Goal: Task Accomplishment & Management: Manage account settings

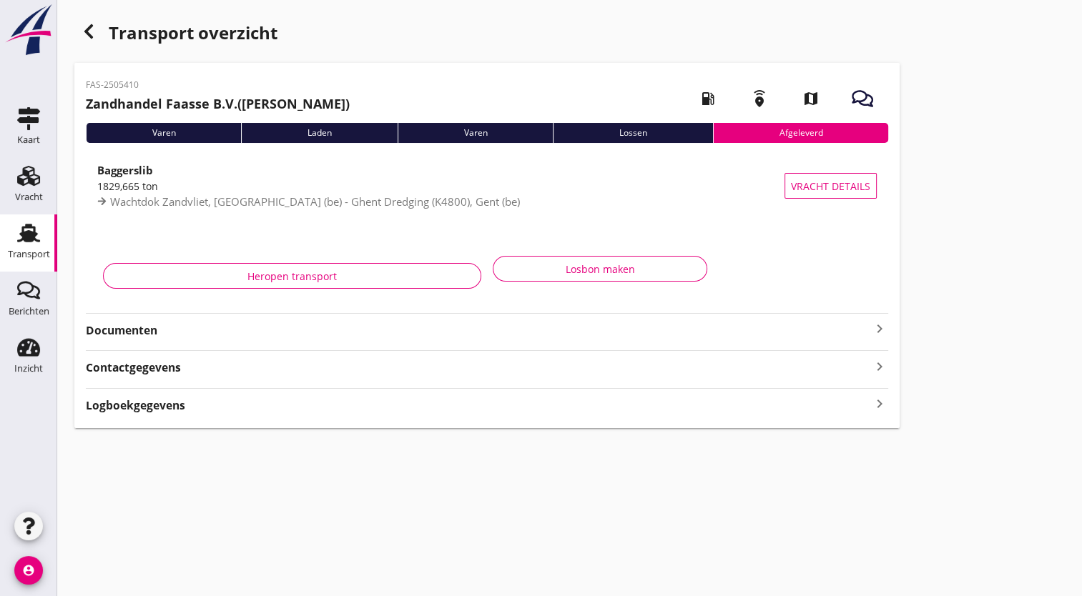
click at [89, 31] on icon "button" at bounding box center [88, 31] width 17 height 17
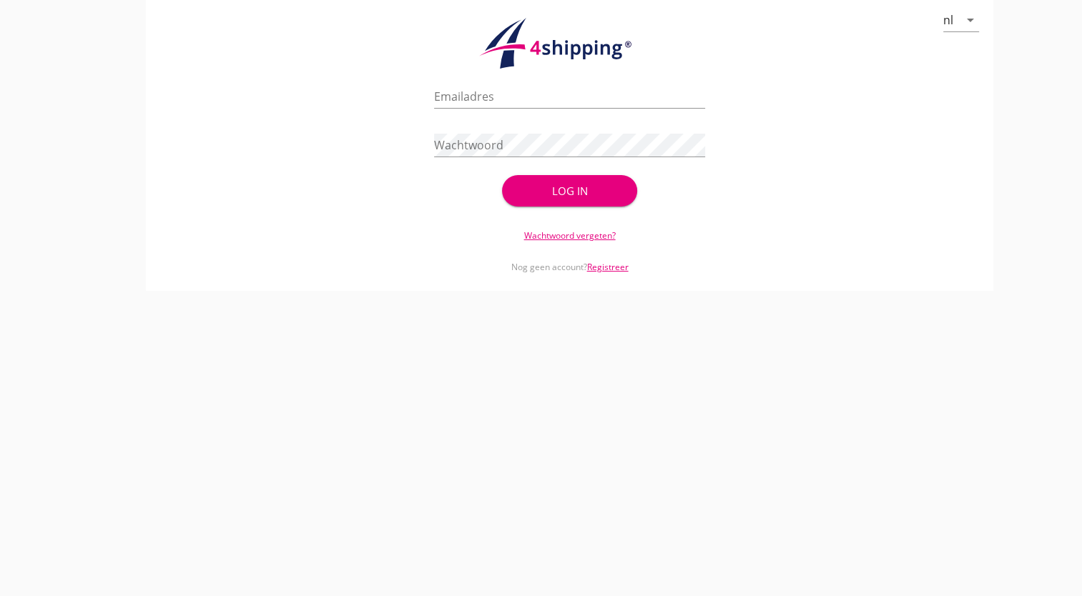
type input "[PERSON_NAME][EMAIL_ADDRESS][DOMAIN_NAME]"
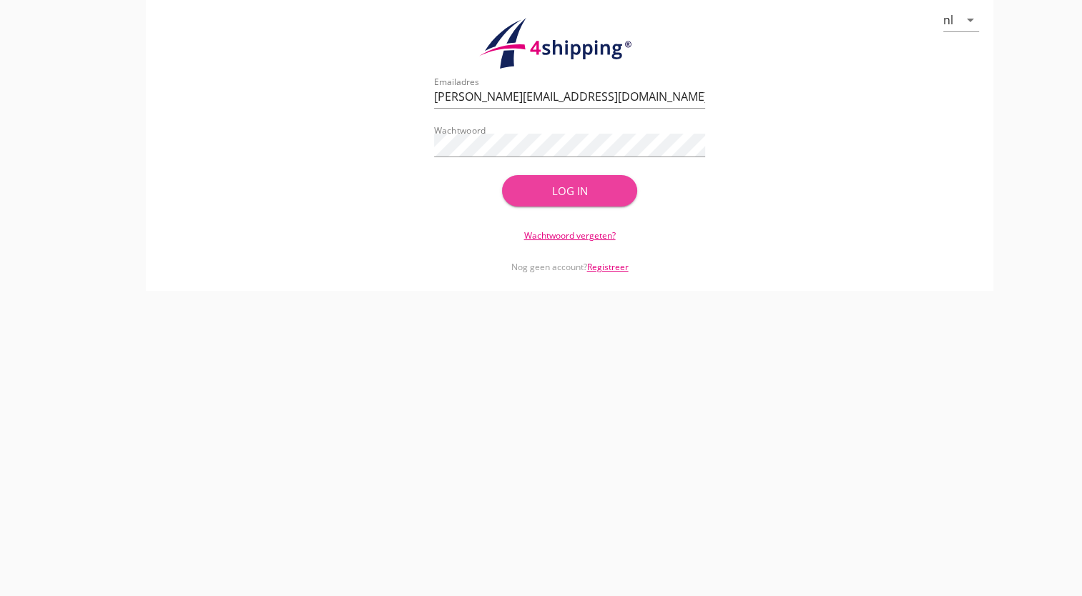
click at [560, 189] on div "Log in" at bounding box center [570, 191] width 90 height 16
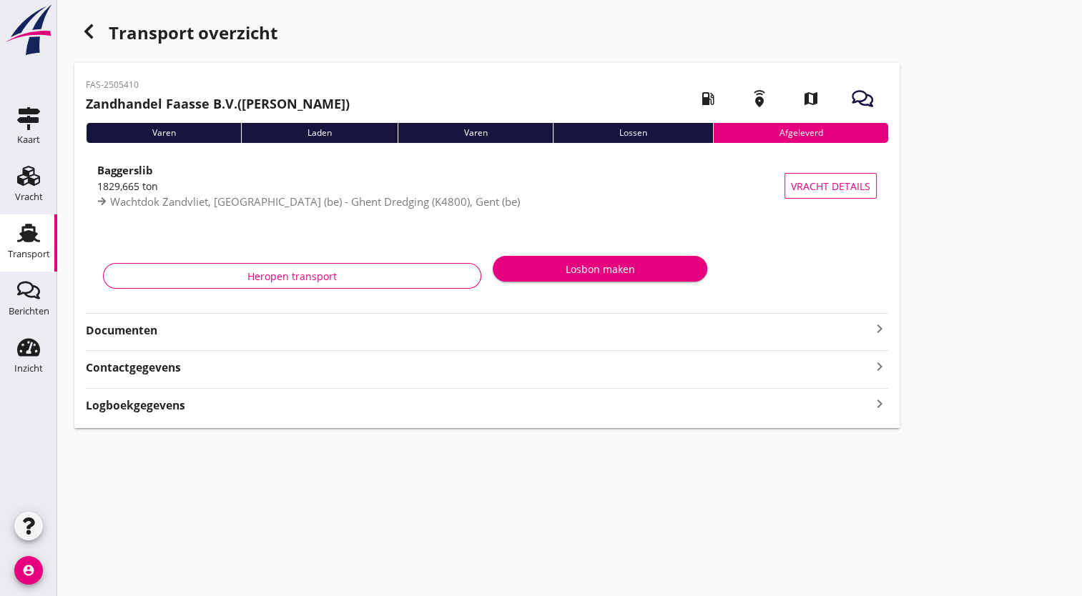
click at [31, 250] on div "Transport" at bounding box center [29, 253] width 42 height 9
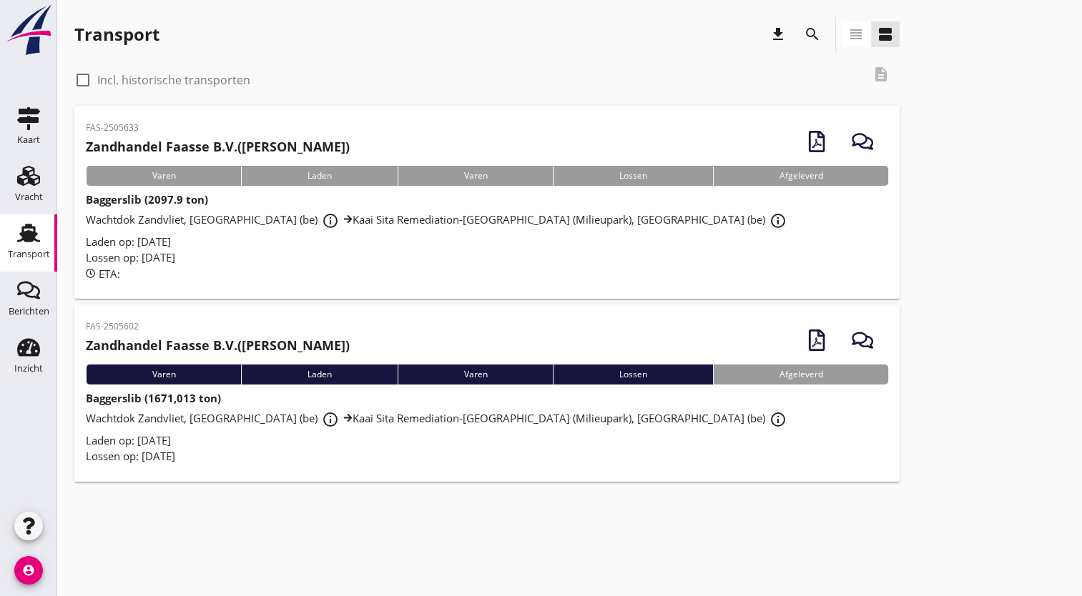
click at [206, 422] on span "Wachtdok Zandvliet, [GEOGRAPHIC_DATA] (be) info_outline Kaai Sita Remediation-[…" at bounding box center [438, 418] width 705 height 14
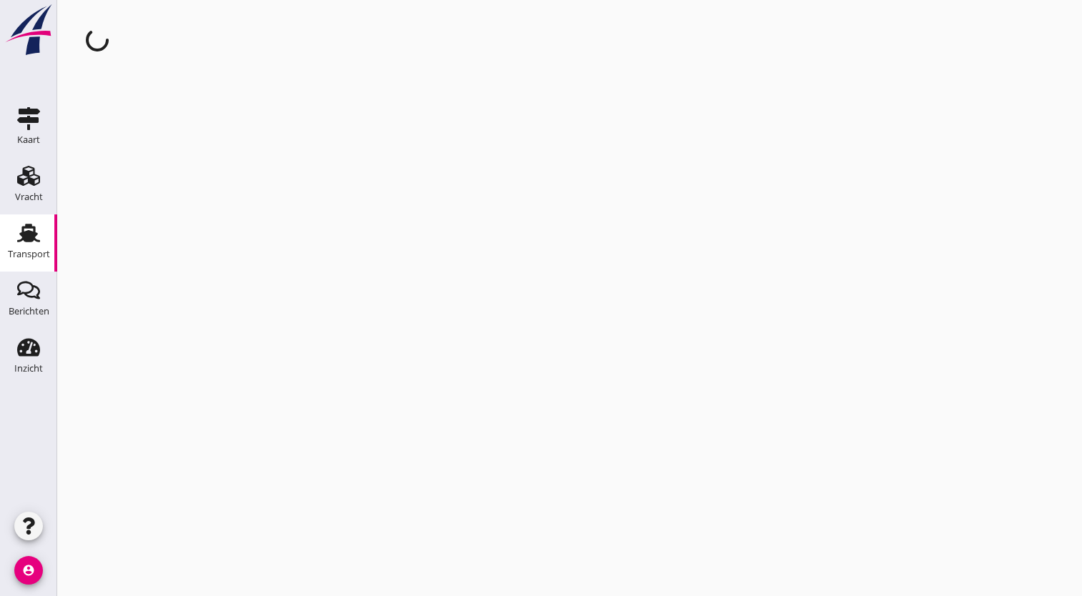
click at [206, 422] on div "cancel You are impersonating another user." at bounding box center [569, 298] width 1024 height 596
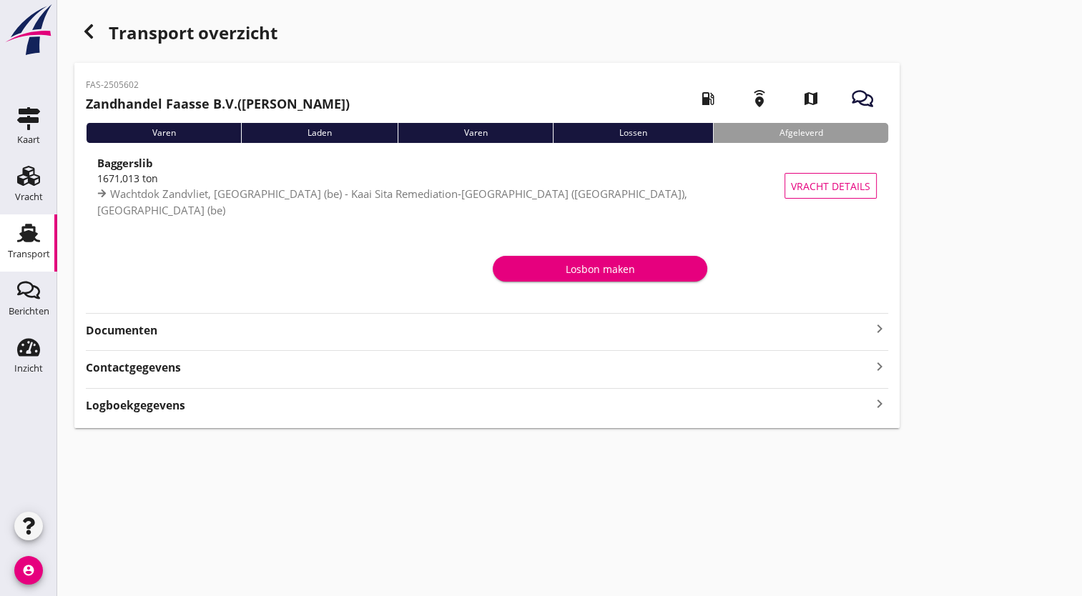
click at [848, 328] on strong "Documenten" at bounding box center [478, 330] width 785 height 16
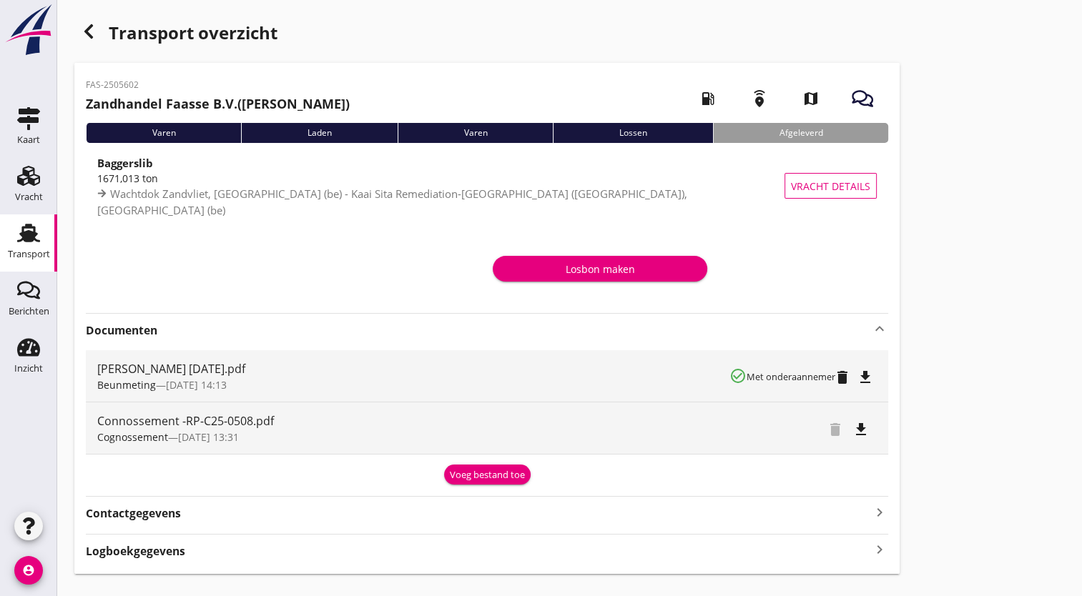
click at [465, 472] on div "Voeg bestand toe" at bounding box center [487, 475] width 75 height 14
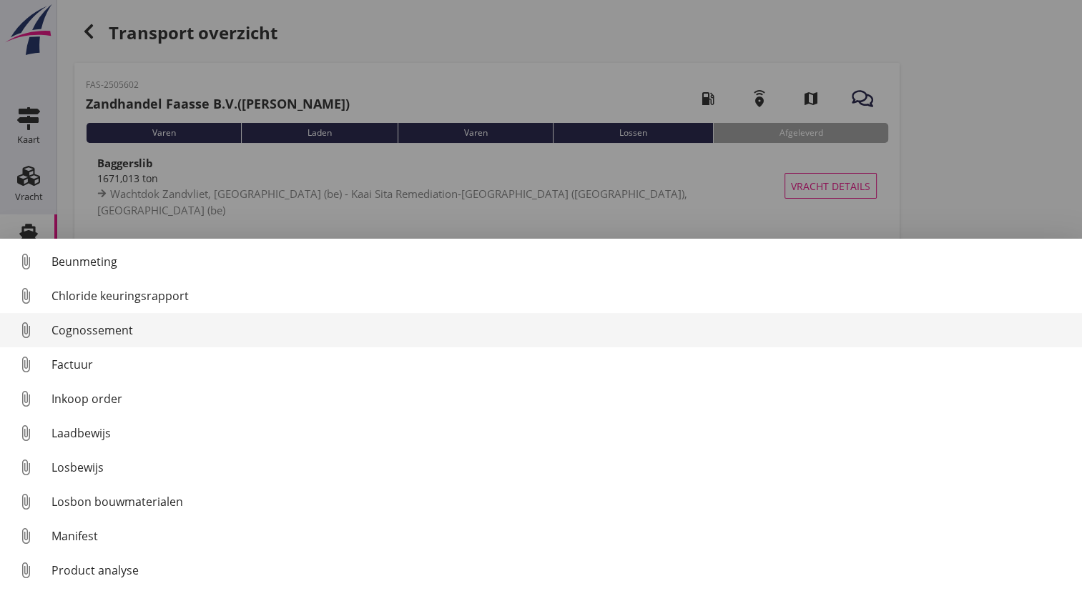
click at [187, 340] on link "attach_file Cognossement" at bounding box center [541, 330] width 1082 height 34
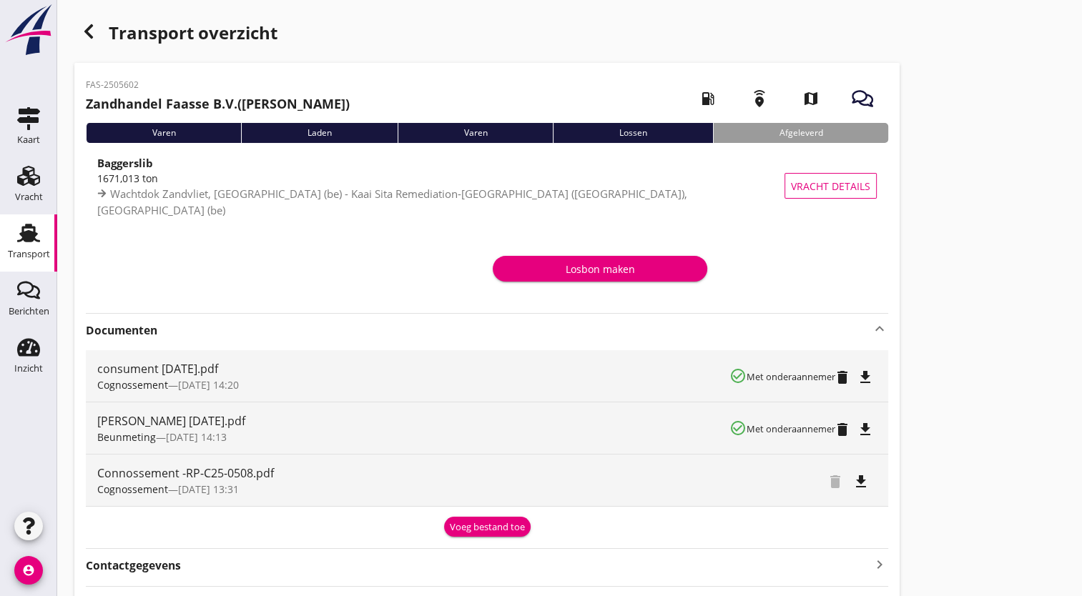
click at [938, 518] on div "Transport overzicht FAS-2505602 Zandhandel Faasse B.V. ([PERSON_NAME]) local_ga…" at bounding box center [569, 321] width 1024 height 643
click at [861, 485] on icon "file_download" at bounding box center [860, 481] width 17 height 17
click at [872, 376] on icon "file_download" at bounding box center [864, 377] width 17 height 17
click at [866, 369] on icon "open_in_browser" at bounding box center [864, 377] width 17 height 17
